Goal: Information Seeking & Learning: Learn about a topic

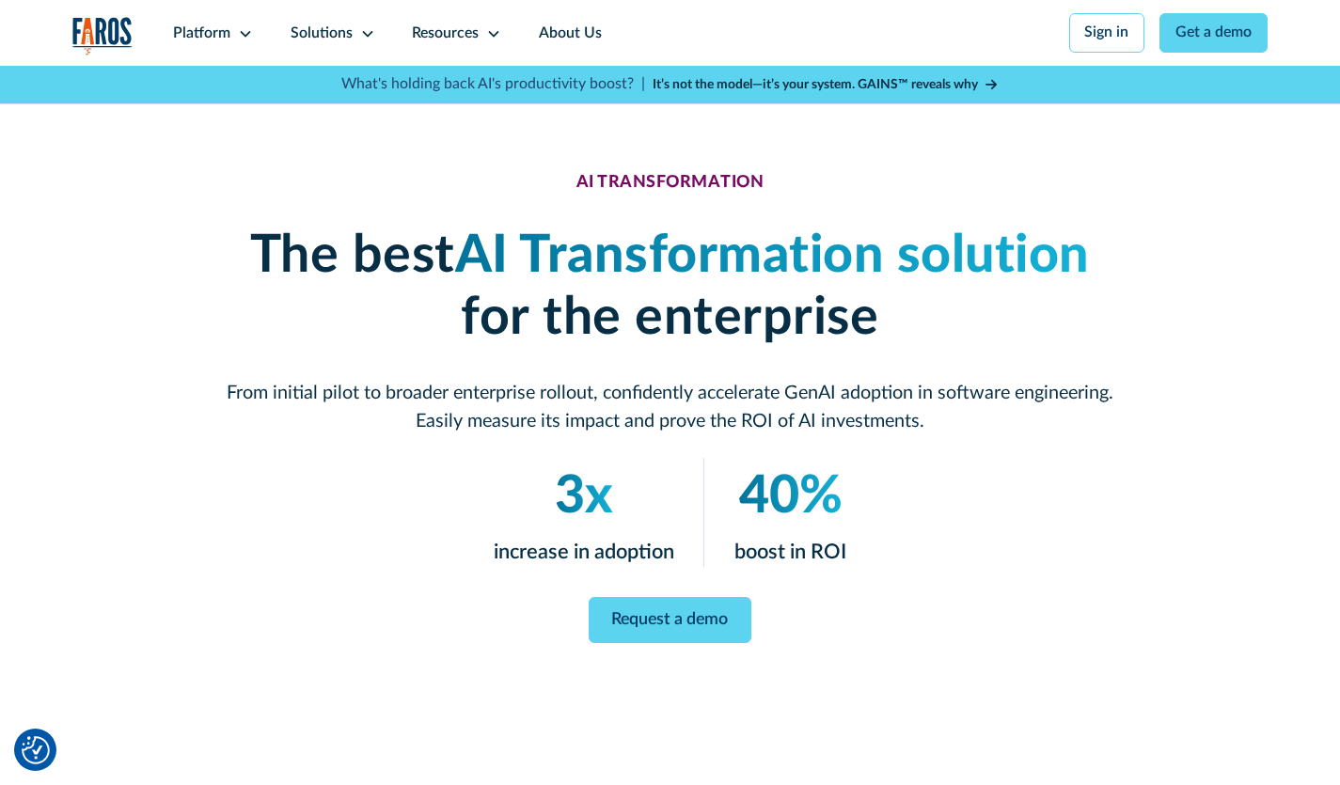
click at [906, 89] on strong "It’s not the model—it’s your system. GAINS™ reveals why" at bounding box center [815, 84] width 325 height 13
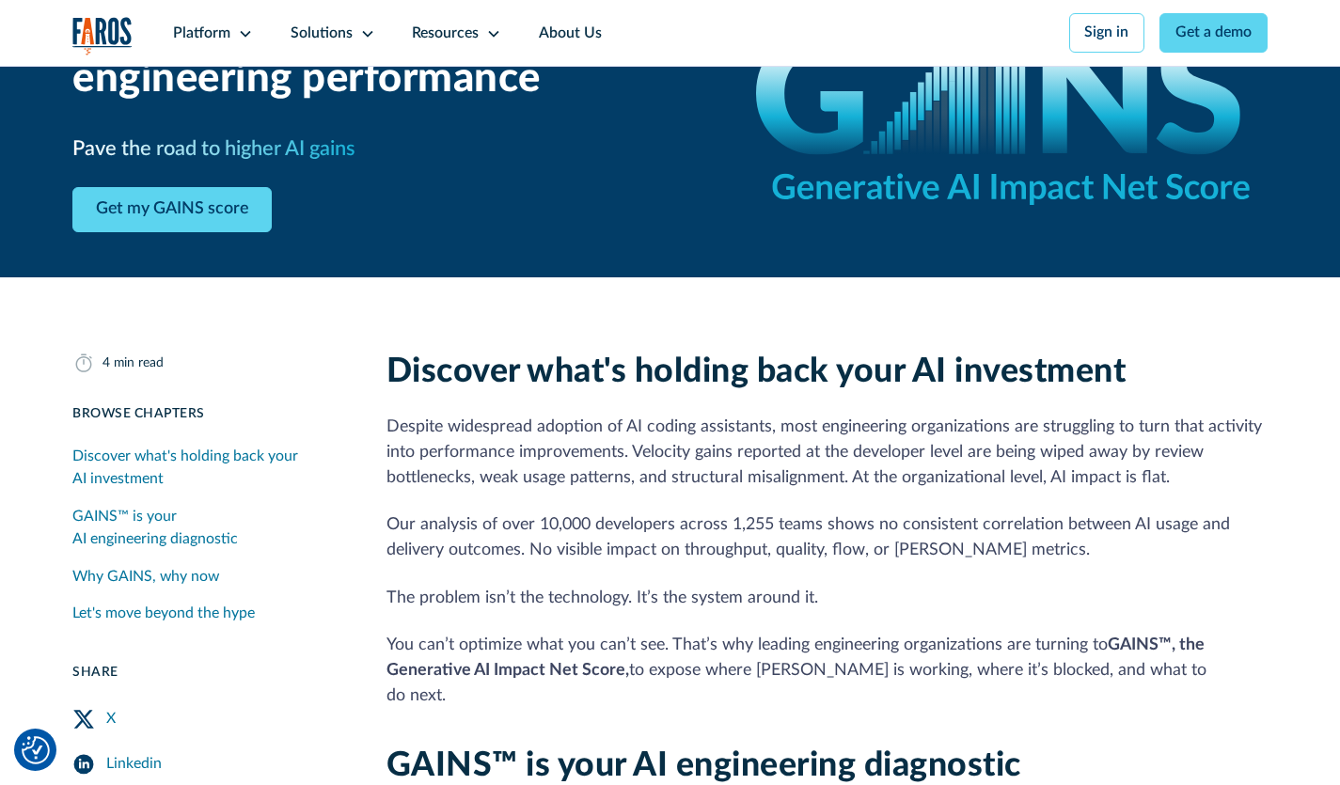
scroll to position [251, 0]
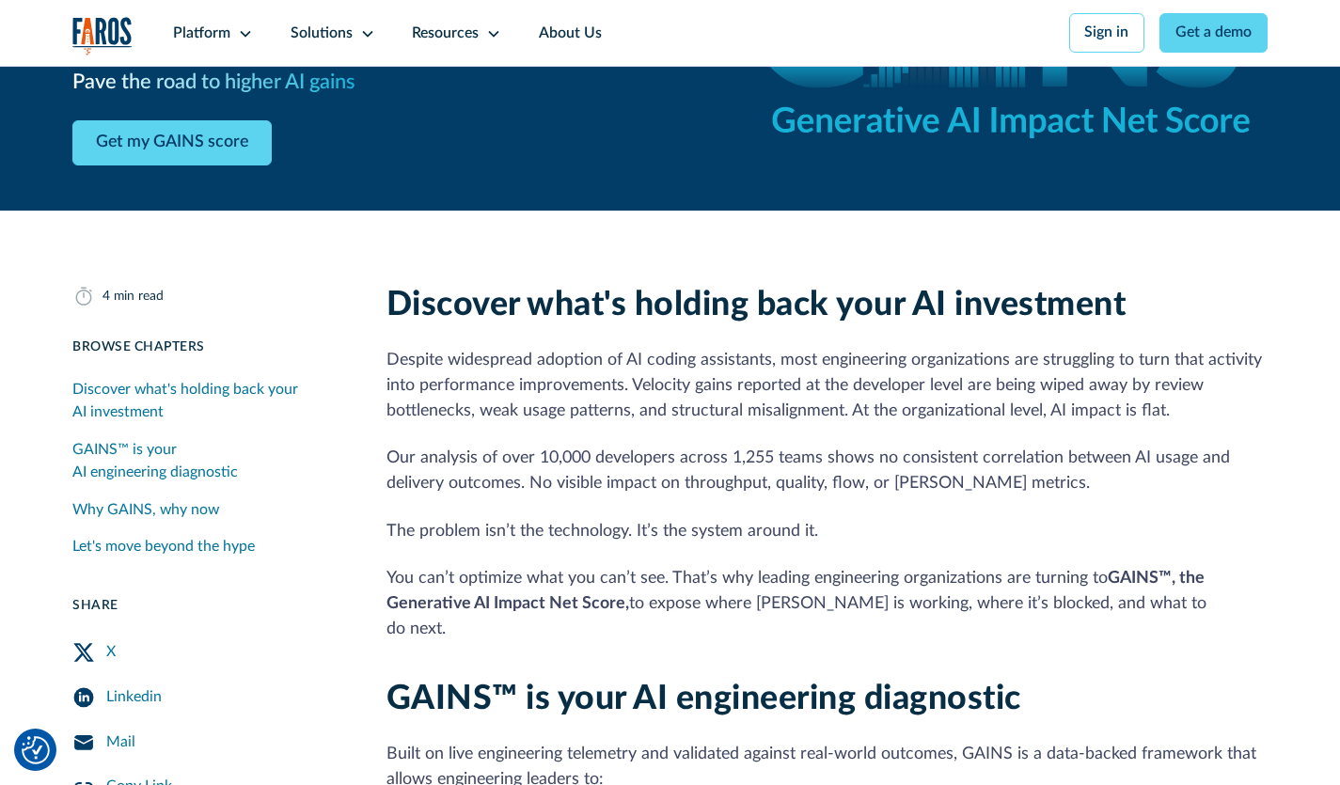
click at [46, 753] on img "Cookie Settings" at bounding box center [36, 750] width 28 height 28
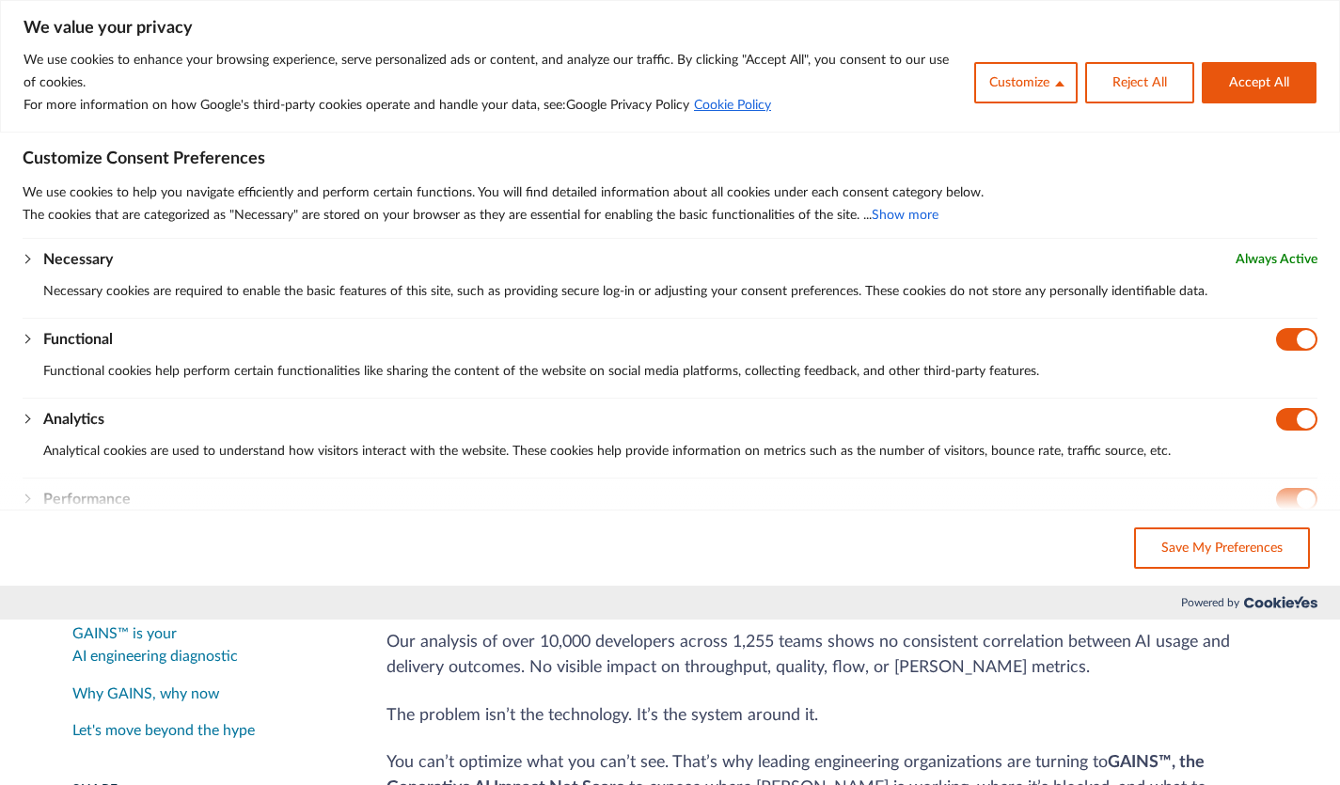
scroll to position [0, 0]
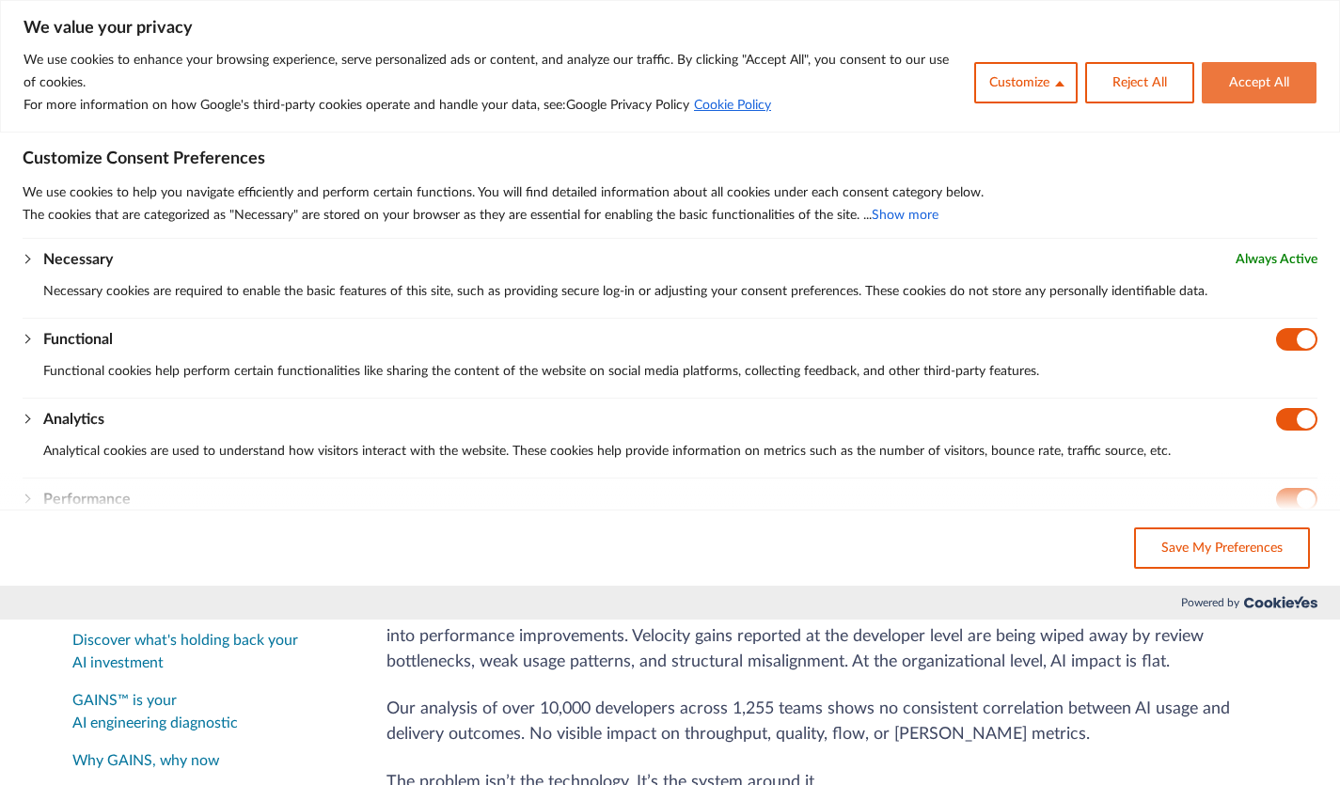
click at [1256, 73] on button "Accept All" at bounding box center [1259, 82] width 115 height 41
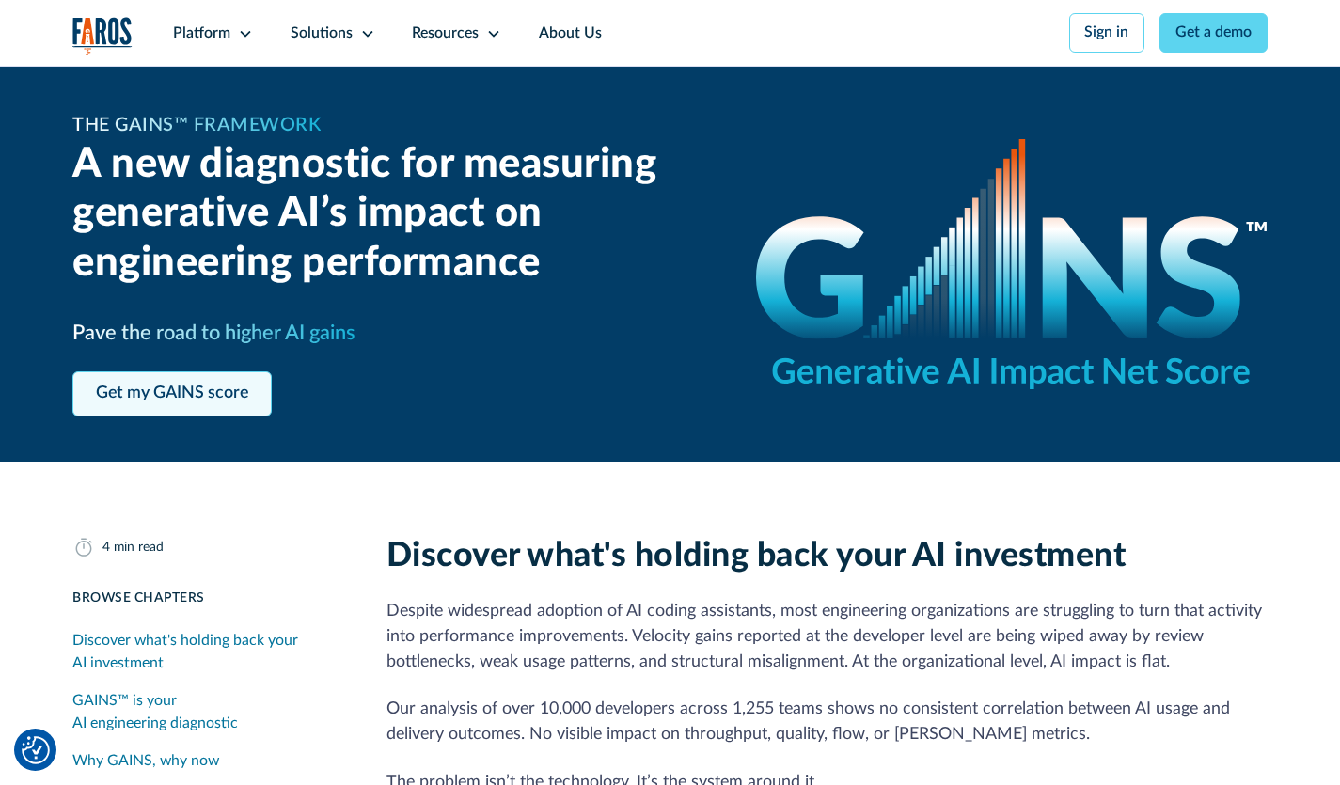
click at [172, 401] on link "Get my GAINS score" at bounding box center [171, 394] width 199 height 46
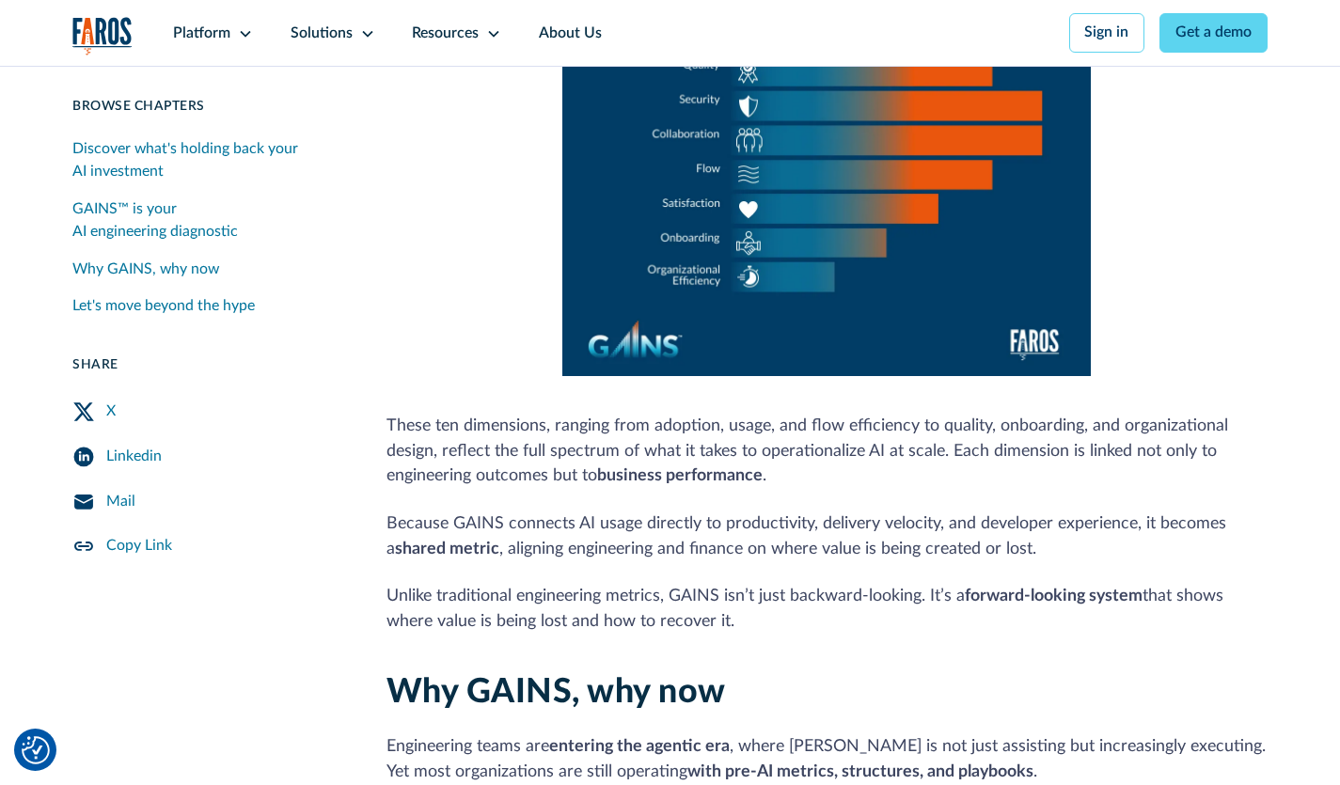
scroll to position [1200, 0]
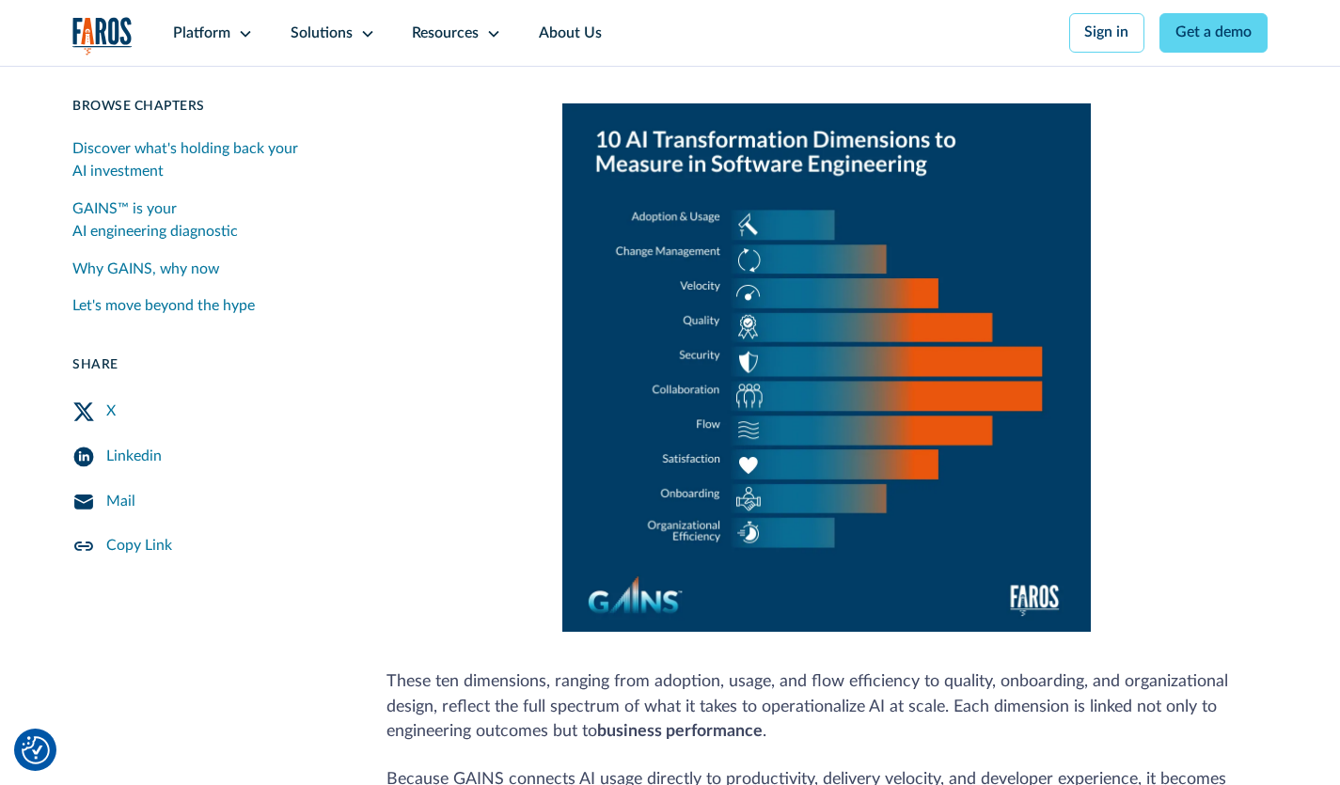
click at [289, 273] on link "Why GAINS, why now" at bounding box center [206, 270] width 269 height 38
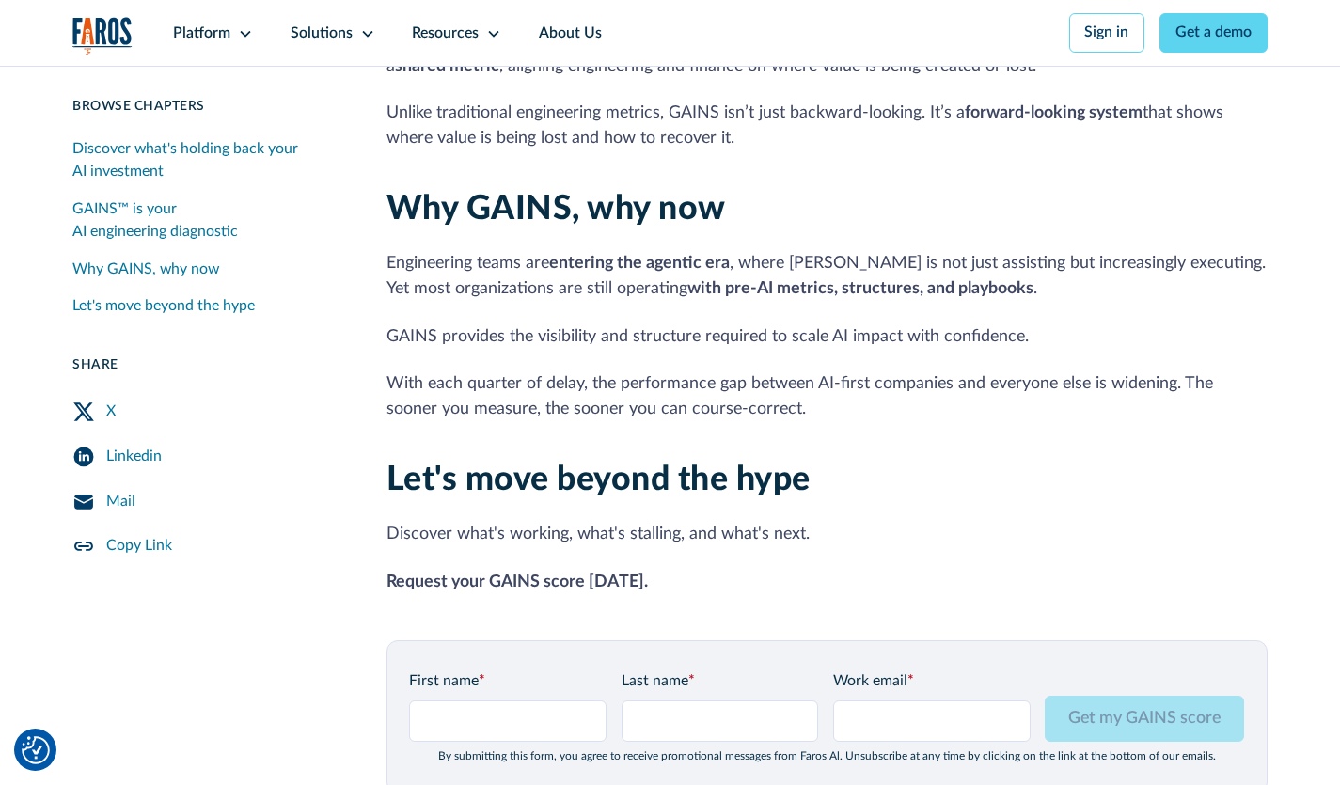
scroll to position [2013, 0]
